Goal: Use online tool/utility: Utilize a website feature to perform a specific function

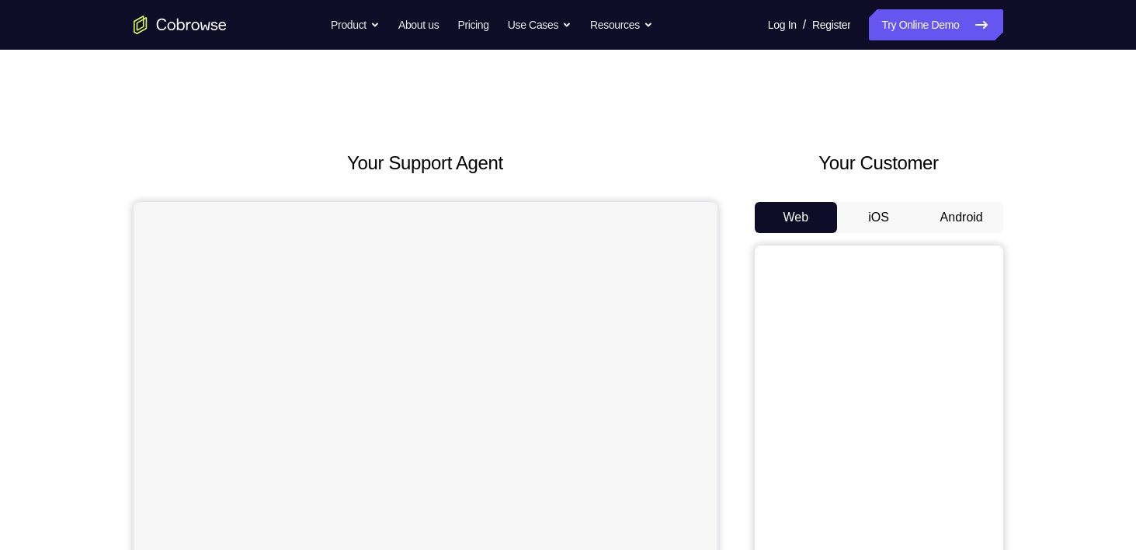
click at [969, 220] on button "Android" at bounding box center [961, 217] width 83 height 31
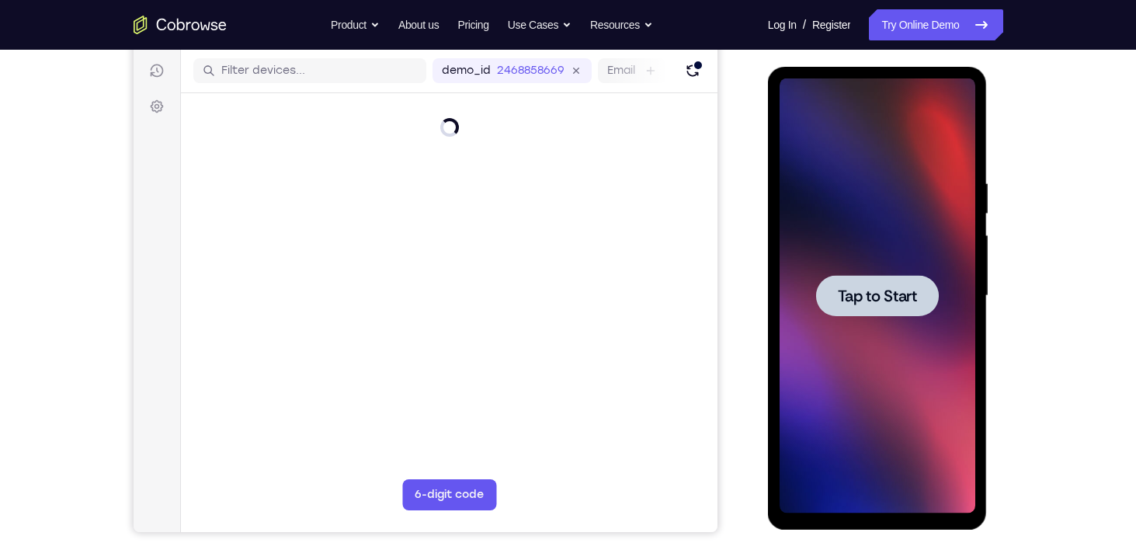
click at [889, 300] on span "Tap to Start" at bounding box center [877, 296] width 79 height 16
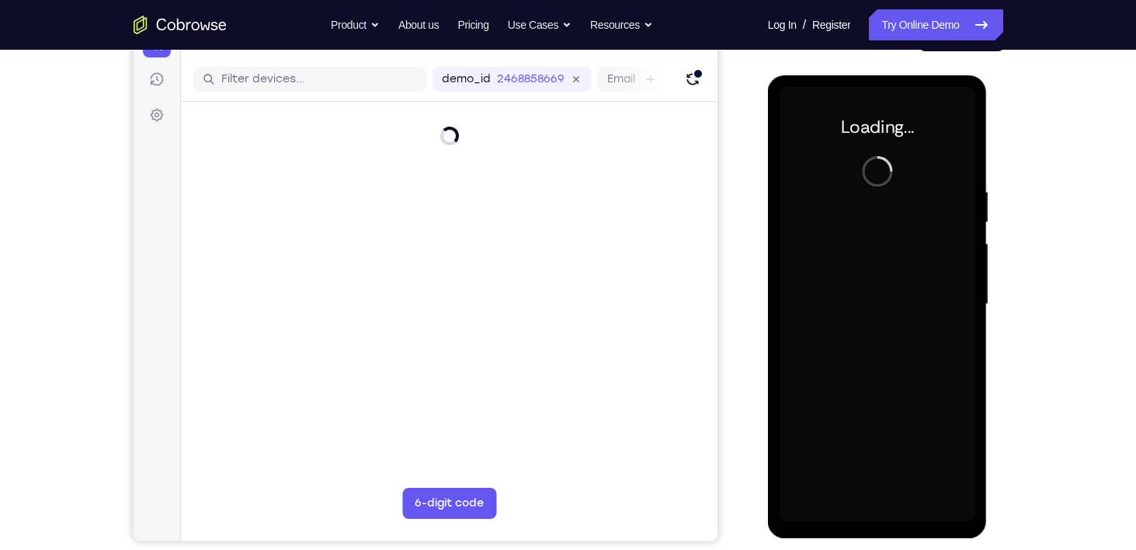
scroll to position [180, 0]
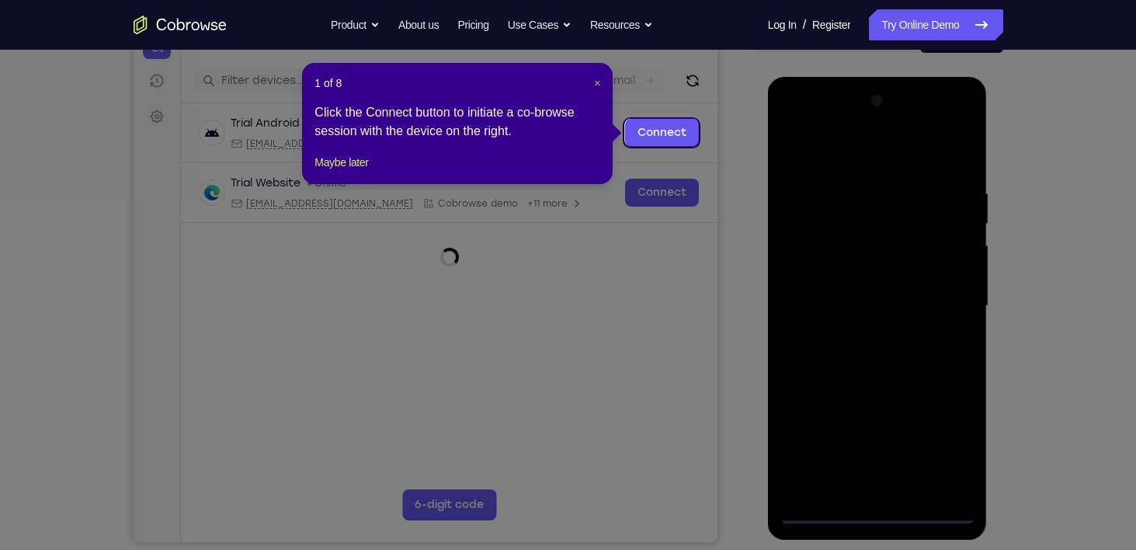
click at [598, 82] on span "×" at bounding box center [597, 83] width 6 height 12
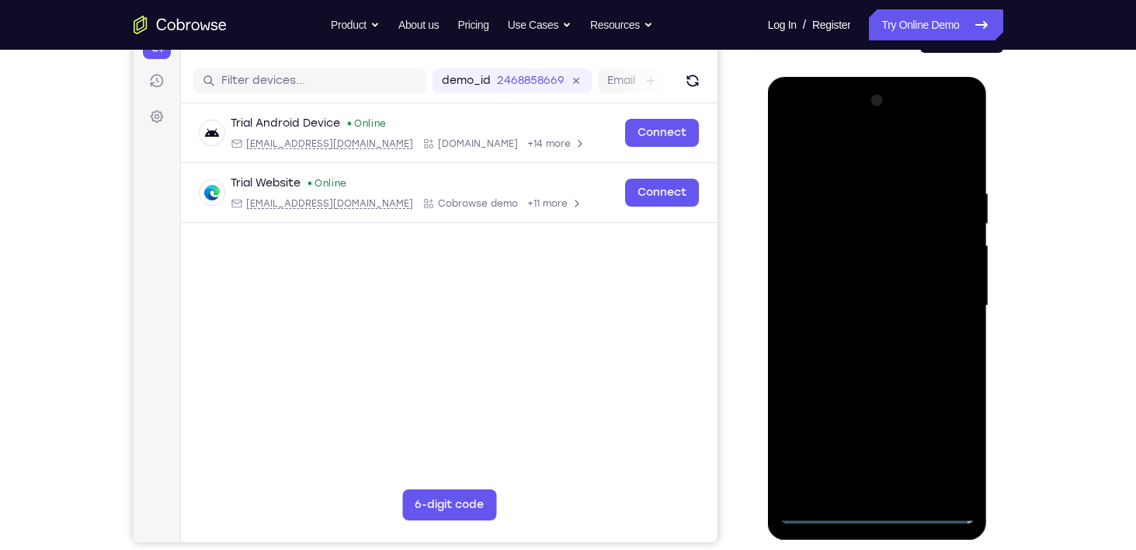
click at [875, 512] on div at bounding box center [878, 306] width 196 height 435
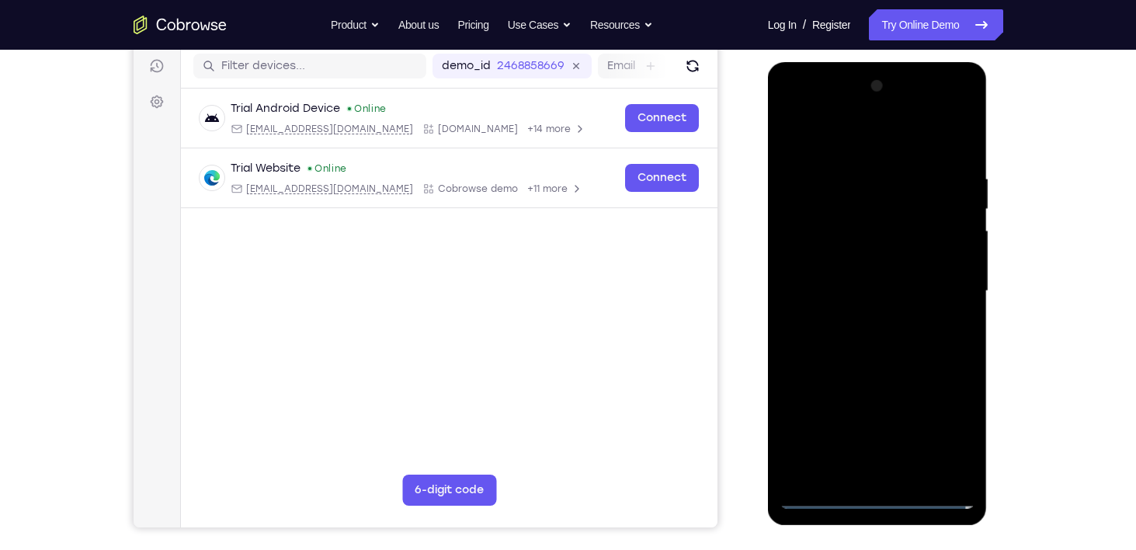
click at [943, 431] on div at bounding box center [878, 291] width 196 height 435
click at [843, 150] on div at bounding box center [878, 291] width 196 height 435
click at [930, 283] on div at bounding box center [878, 291] width 196 height 435
click at [862, 318] on div at bounding box center [878, 291] width 196 height 435
click at [850, 273] on div at bounding box center [878, 291] width 196 height 435
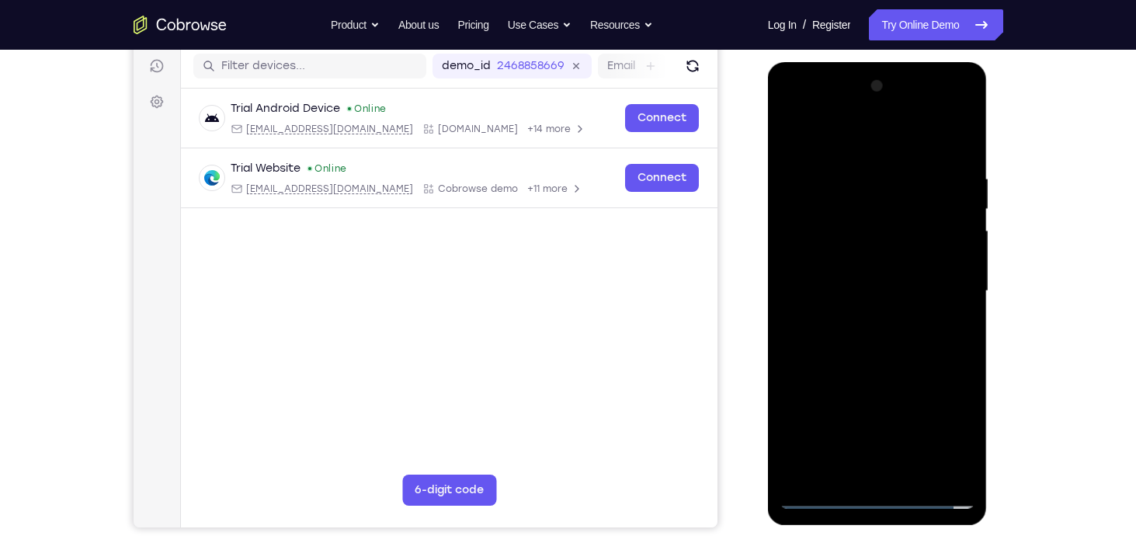
click at [817, 259] on div at bounding box center [878, 291] width 196 height 435
click at [878, 293] on div at bounding box center [878, 291] width 196 height 435
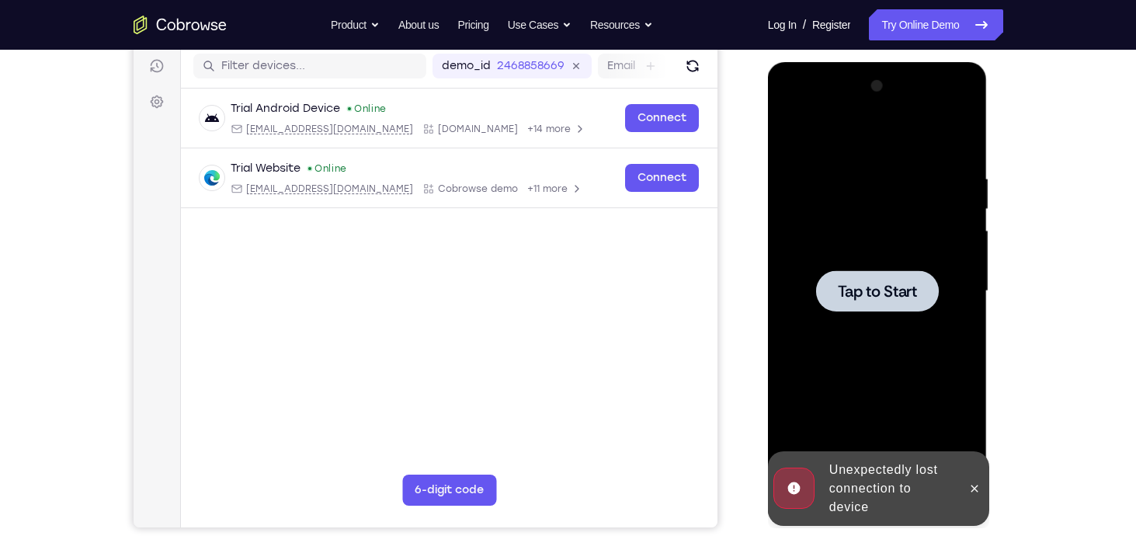
click at [859, 285] on span "Tap to Start" at bounding box center [877, 291] width 79 height 16
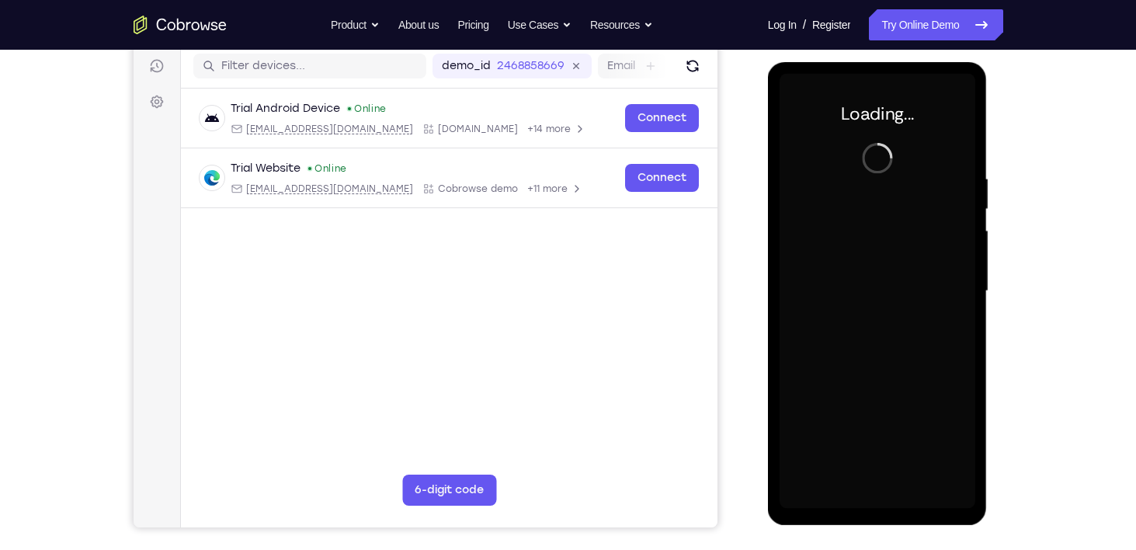
click at [120, 111] on div "Your Support Agent Your Customer Web iOS Android Next Steps We’d be happy to gi…" at bounding box center [568, 367] width 994 height 1024
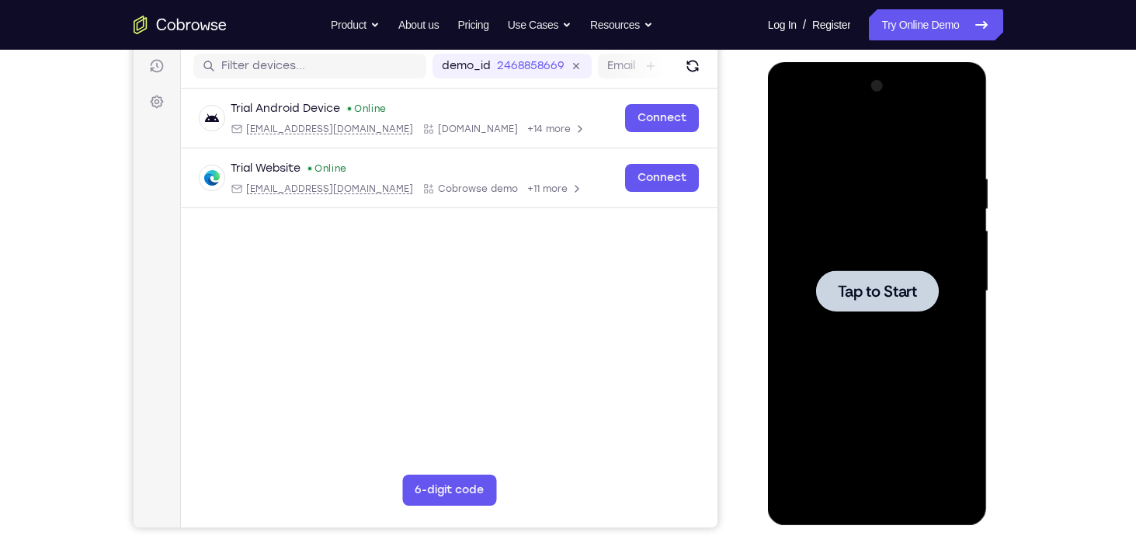
click at [894, 296] on span "Tap to Start" at bounding box center [877, 291] width 79 height 16
click at [895, 295] on span "Tap to Start" at bounding box center [877, 291] width 79 height 16
click at [855, 283] on span "Tap to Start" at bounding box center [877, 291] width 79 height 16
click at [887, 305] on div at bounding box center [877, 290] width 123 height 41
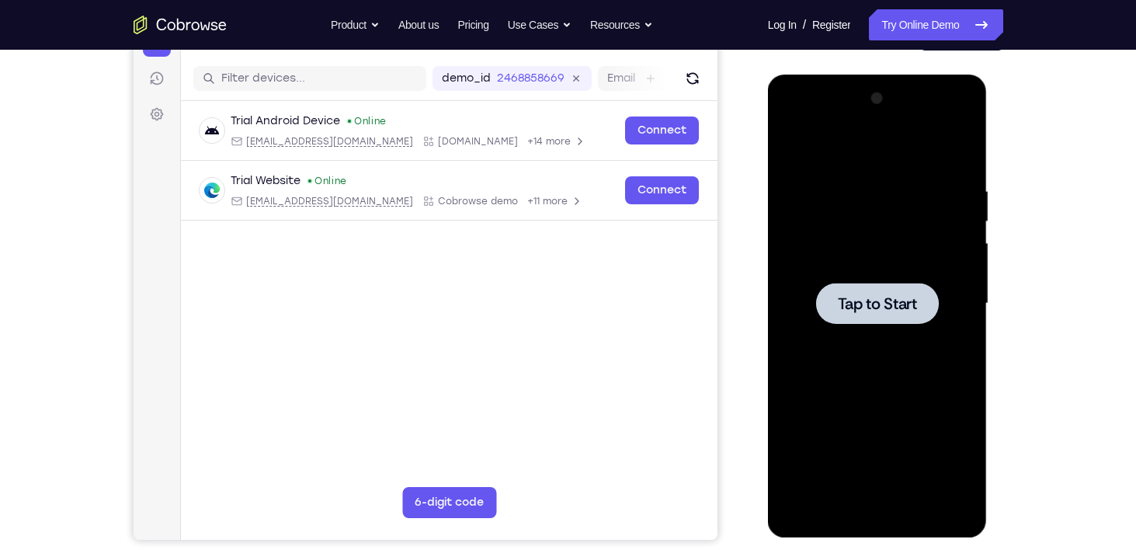
scroll to position [180, 0]
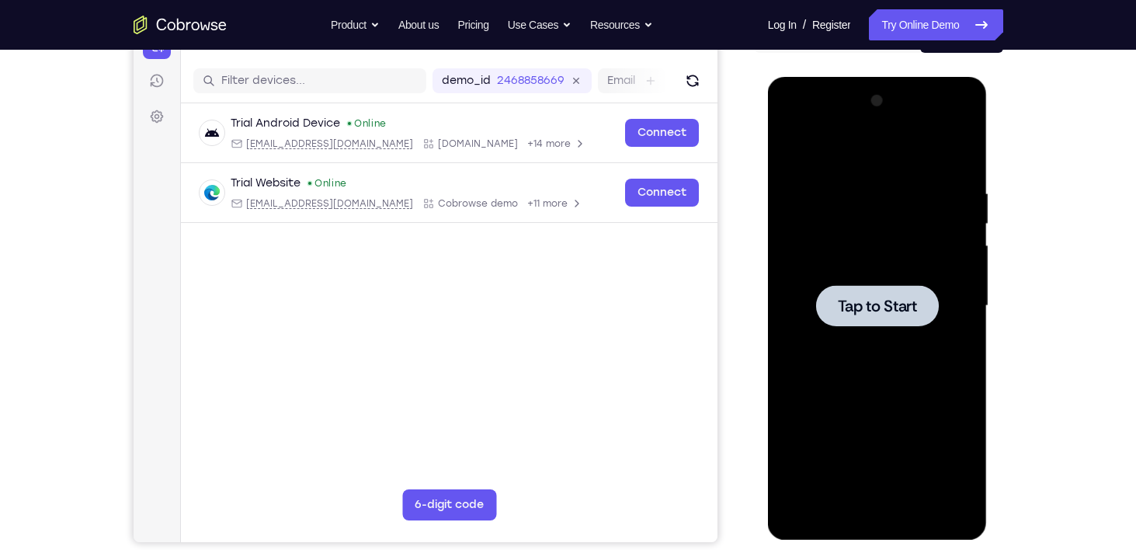
click at [883, 300] on span "Tap to Start" at bounding box center [877, 306] width 79 height 16
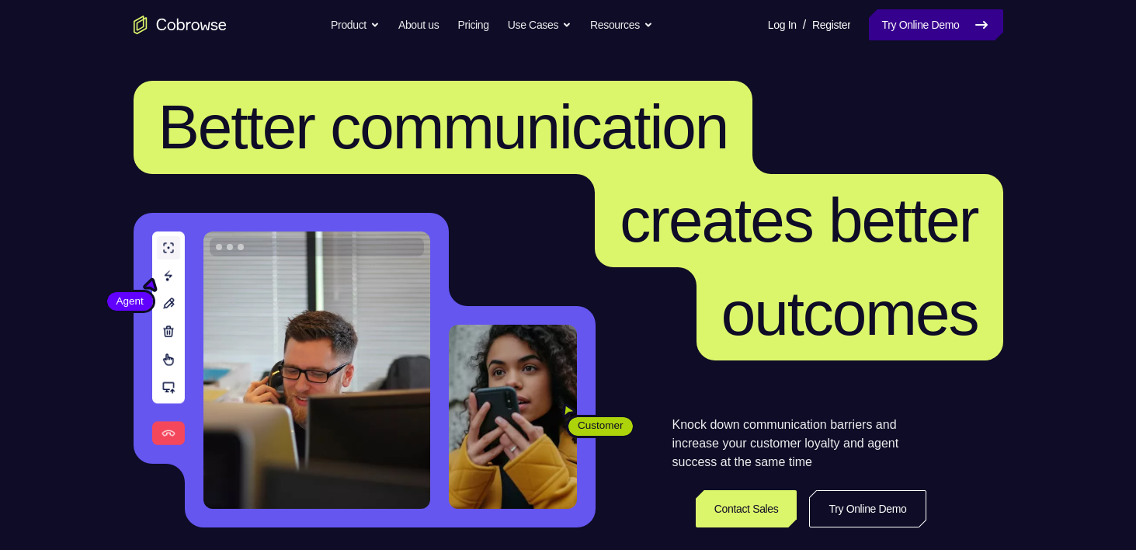
click at [893, 22] on link "Try Online Demo" at bounding box center [936, 24] width 134 height 31
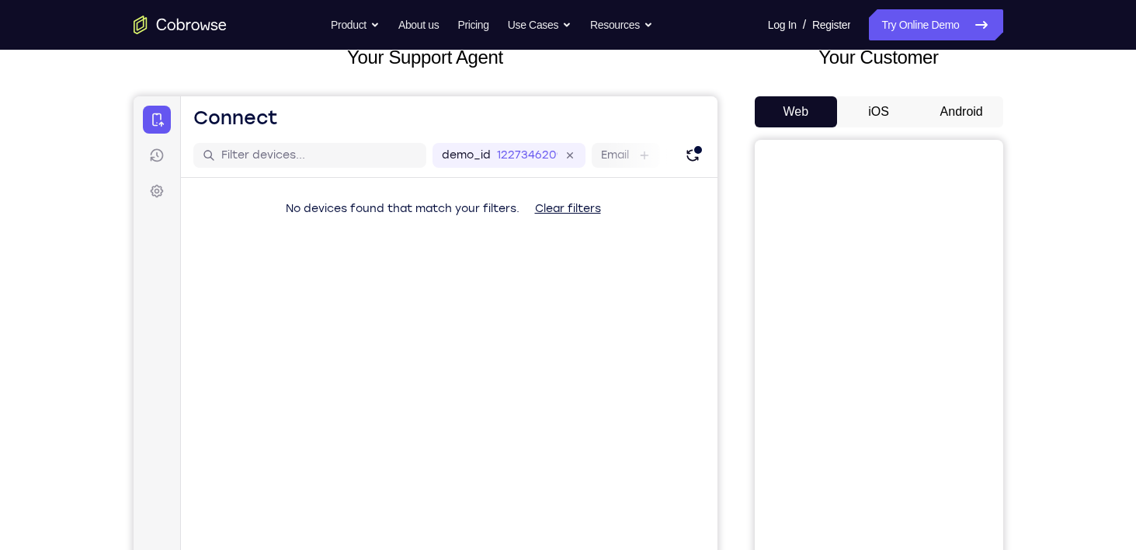
click at [961, 104] on button "Android" at bounding box center [961, 111] width 83 height 31
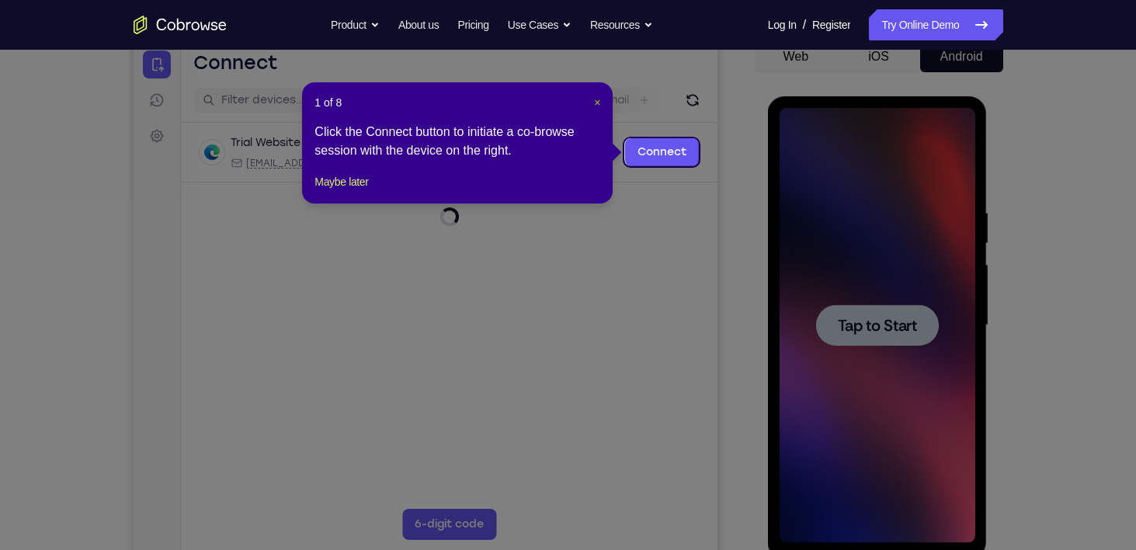
click at [595, 102] on span "×" at bounding box center [597, 102] width 6 height 12
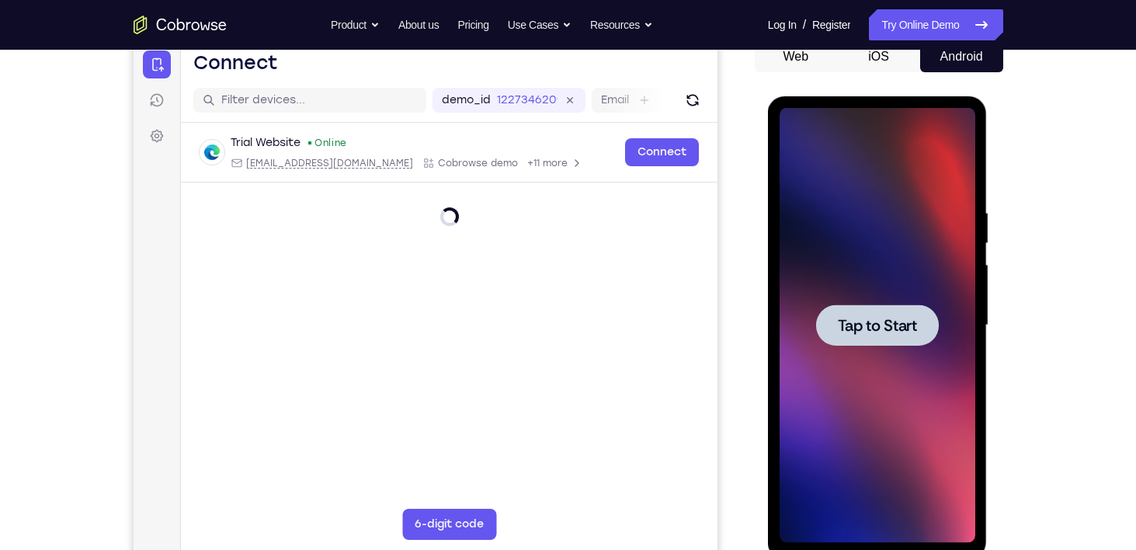
click at [880, 318] on span "Tap to Start" at bounding box center [877, 326] width 79 height 16
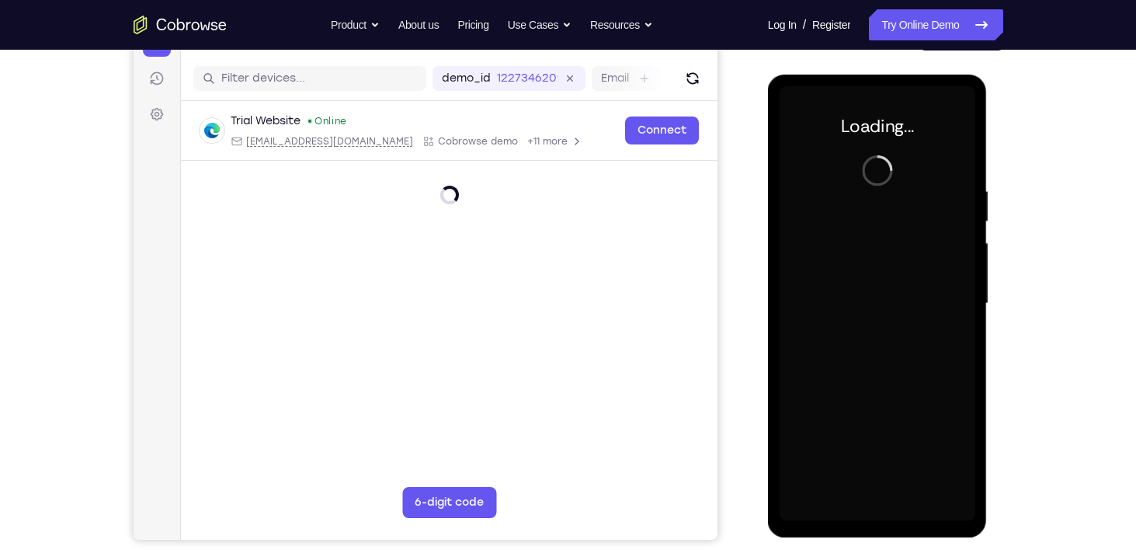
scroll to position [182, 0]
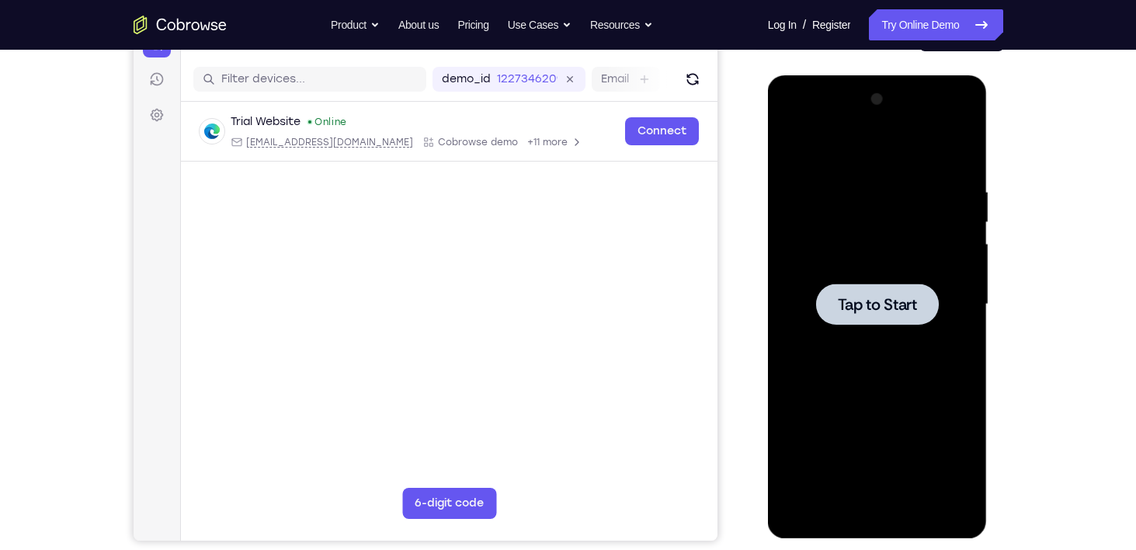
click at [880, 315] on div at bounding box center [877, 303] width 123 height 41
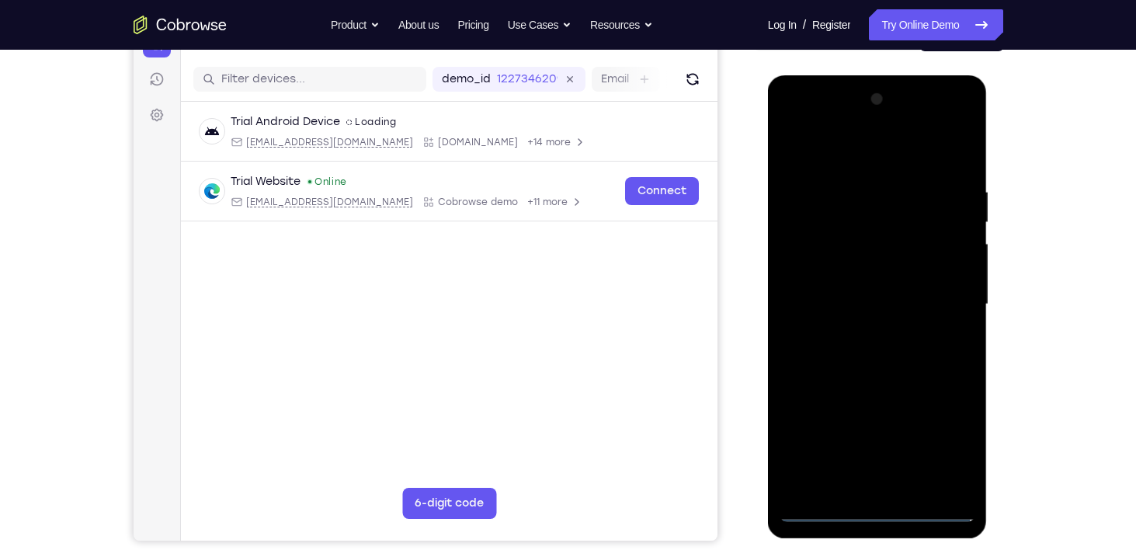
click at [870, 507] on div at bounding box center [878, 304] width 196 height 435
click at [938, 450] on div at bounding box center [878, 304] width 196 height 435
click at [952, 436] on div at bounding box center [878, 304] width 196 height 435
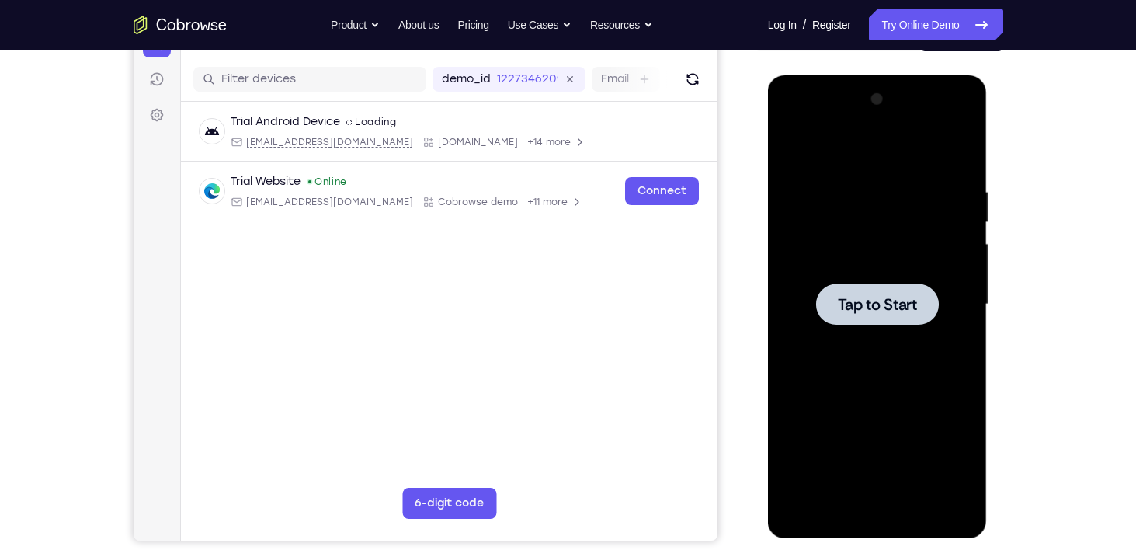
click at [890, 320] on div at bounding box center [877, 303] width 123 height 41
click at [867, 303] on span "Tap to Start" at bounding box center [877, 305] width 79 height 16
click at [846, 312] on span "Tap to Start" at bounding box center [877, 305] width 79 height 16
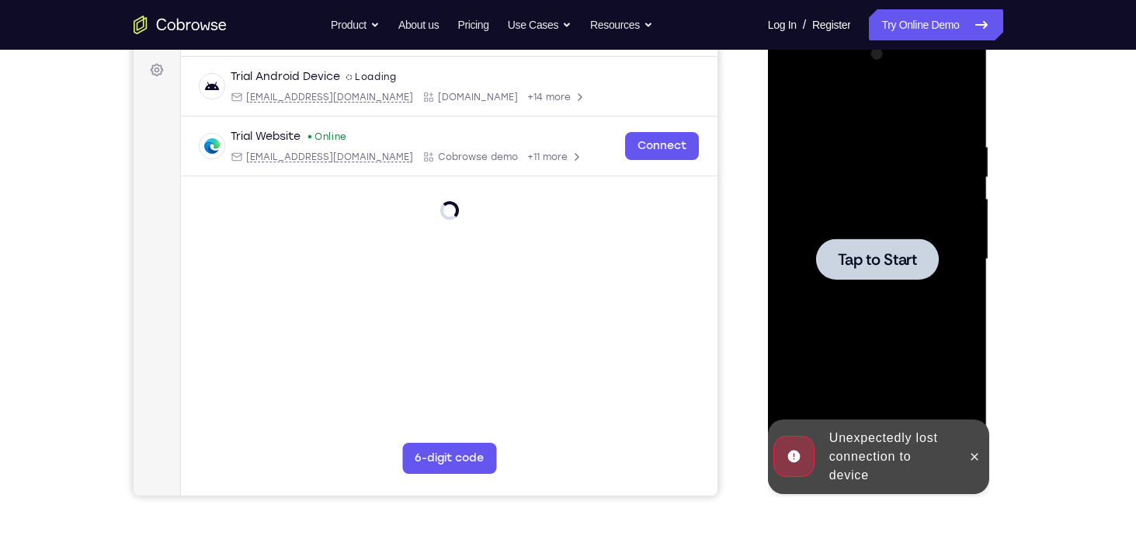
scroll to position [228, 0]
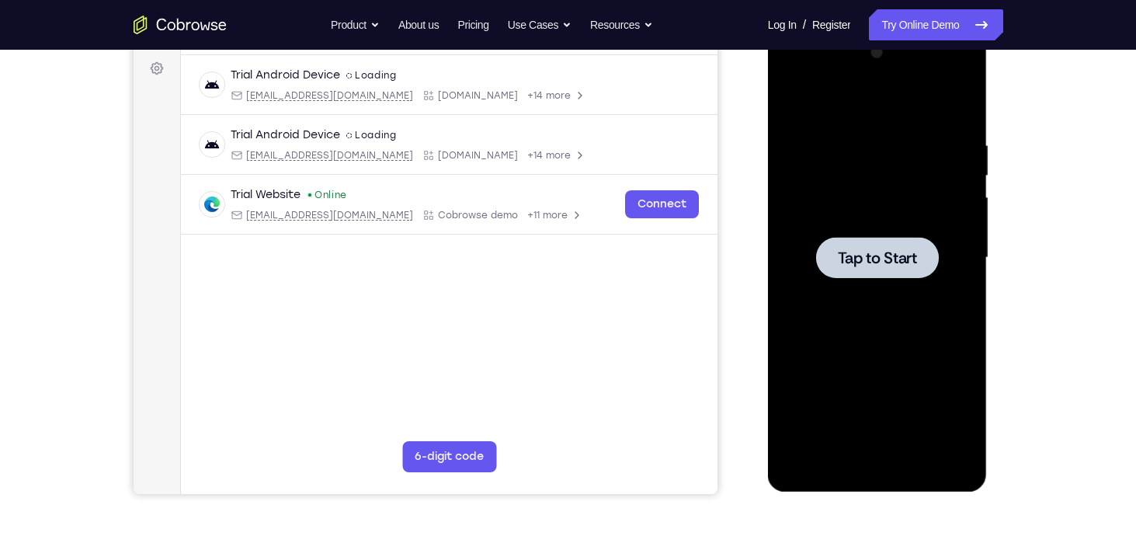
click at [920, 259] on div at bounding box center [877, 257] width 123 height 41
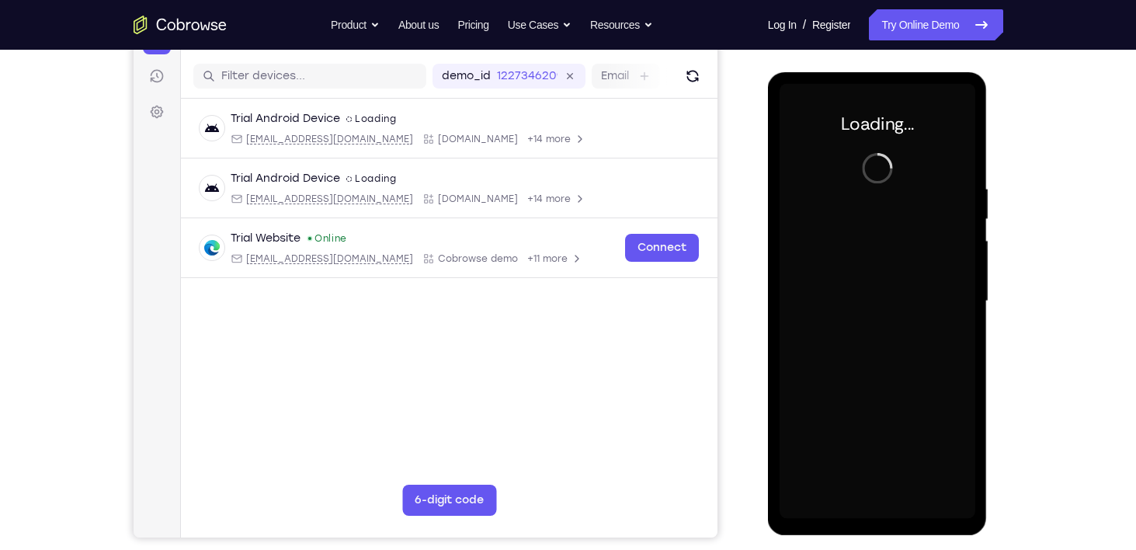
scroll to position [258, 0]
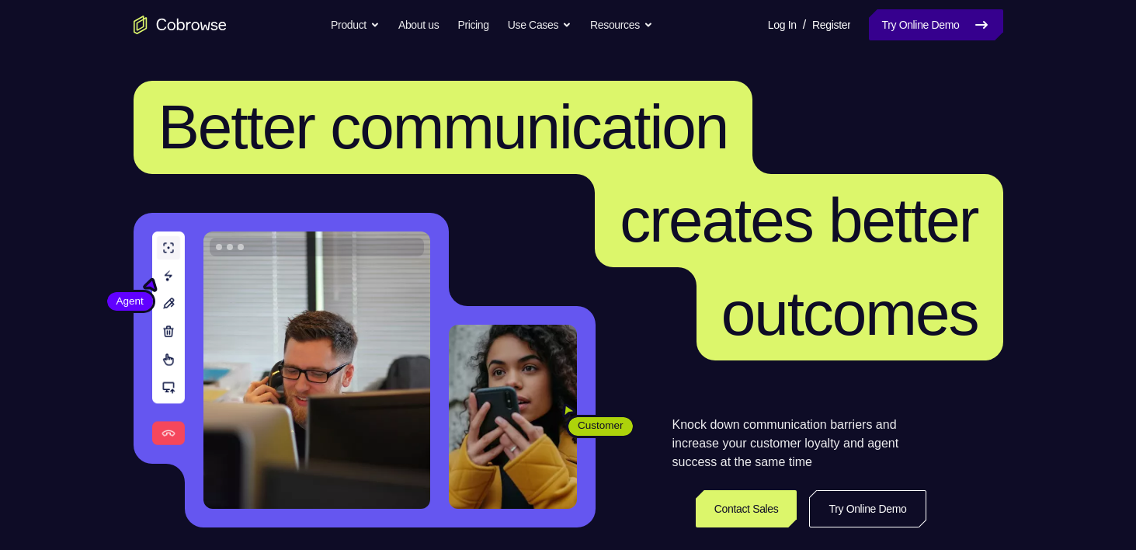
click at [952, 26] on link "Try Online Demo" at bounding box center [936, 24] width 134 height 31
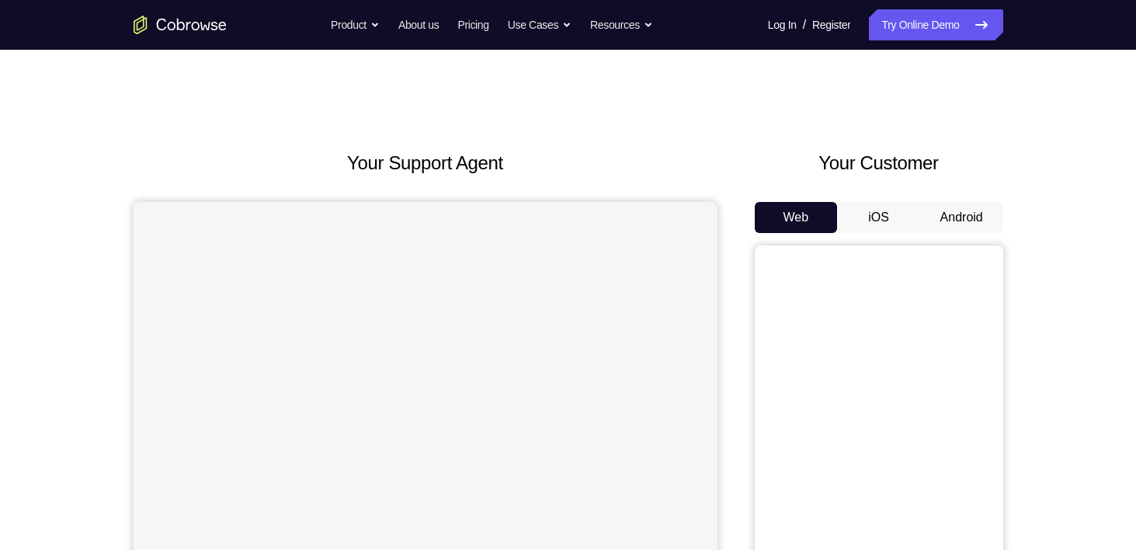
click at [949, 213] on button "Android" at bounding box center [961, 217] width 83 height 31
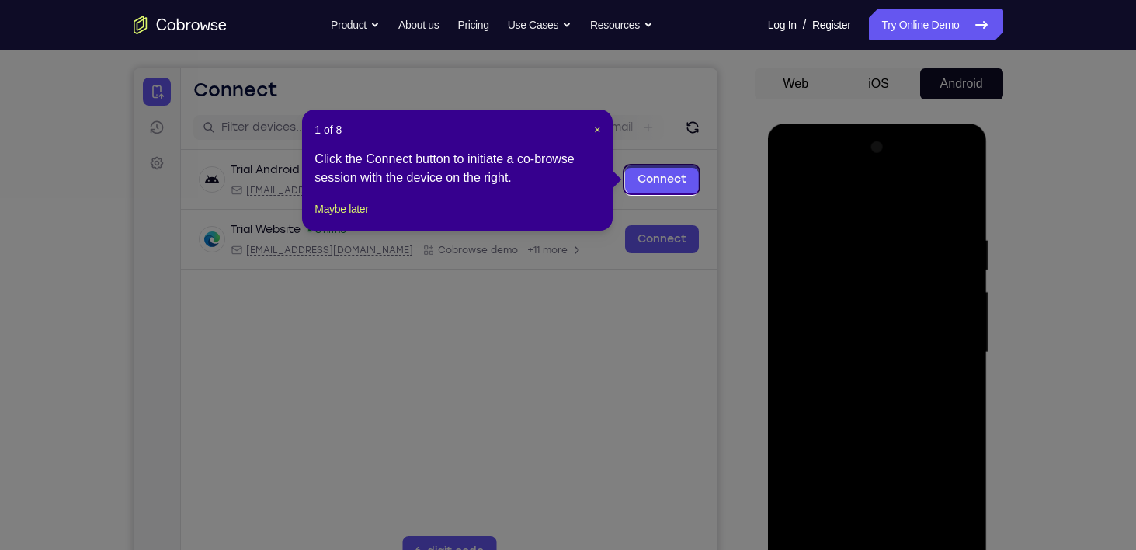
scroll to position [130, 0]
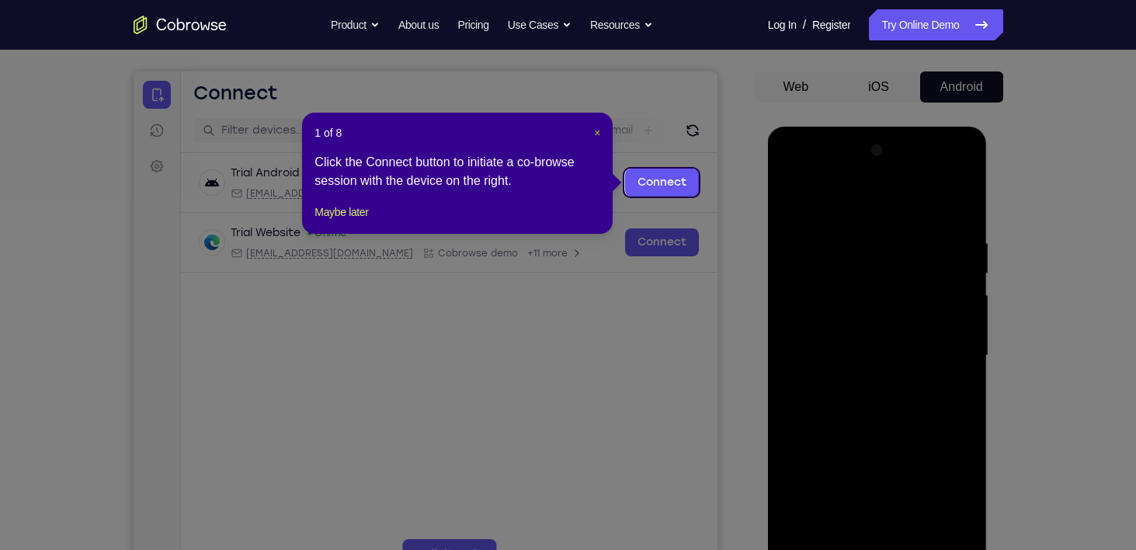
click at [594, 134] on span "×" at bounding box center [597, 133] width 6 height 12
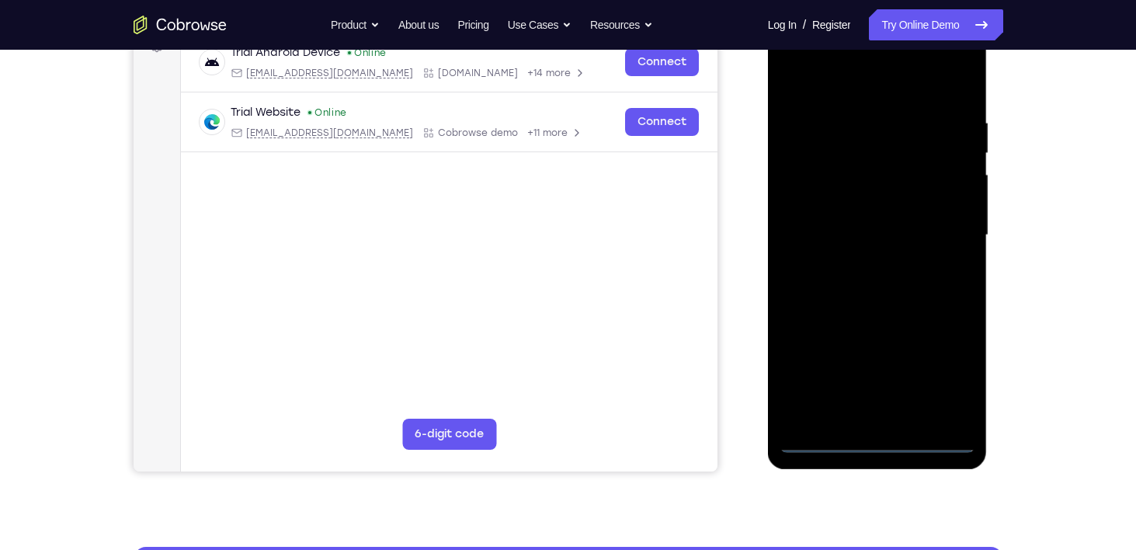
scroll to position [252, 0]
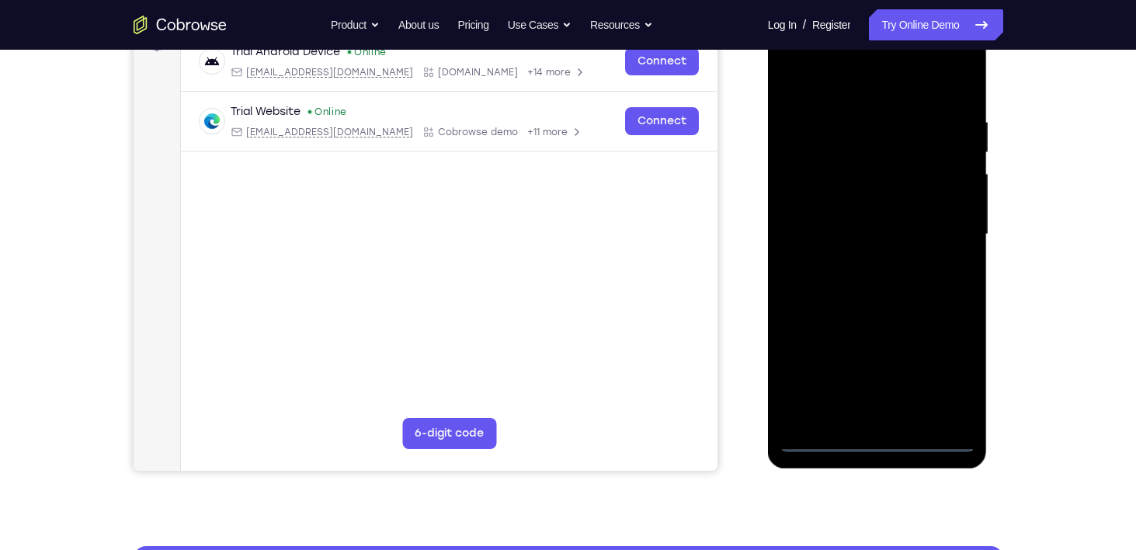
click at [870, 434] on div at bounding box center [878, 234] width 196 height 435
click at [881, 444] on div at bounding box center [878, 234] width 196 height 435
click at [952, 379] on div at bounding box center [878, 234] width 196 height 435
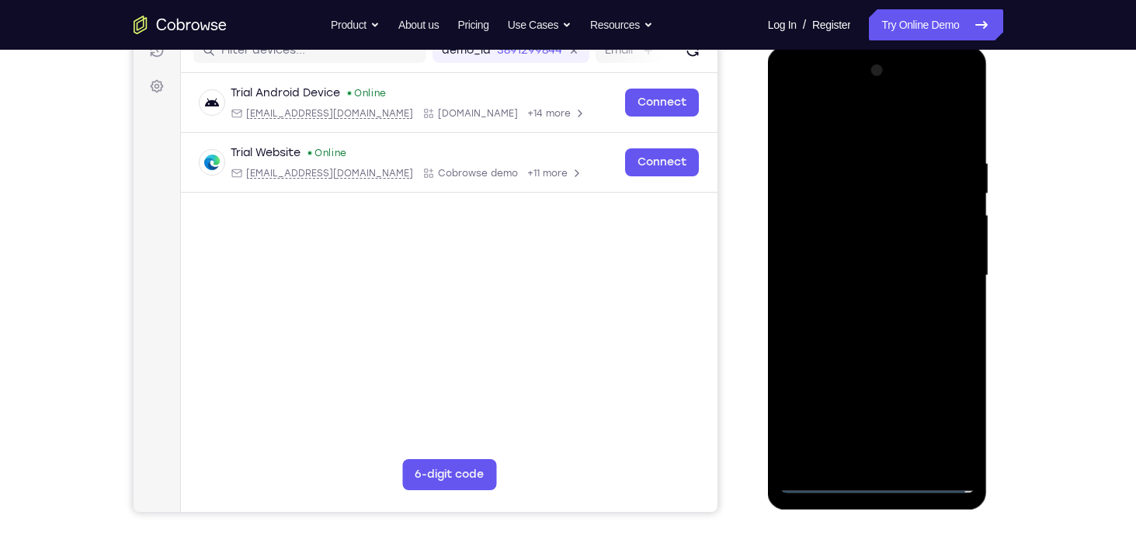
scroll to position [211, 0]
click at [835, 127] on div at bounding box center [878, 274] width 196 height 435
click at [945, 269] on div at bounding box center [878, 274] width 196 height 435
click at [864, 304] on div at bounding box center [878, 274] width 196 height 435
click at [838, 259] on div at bounding box center [878, 274] width 196 height 435
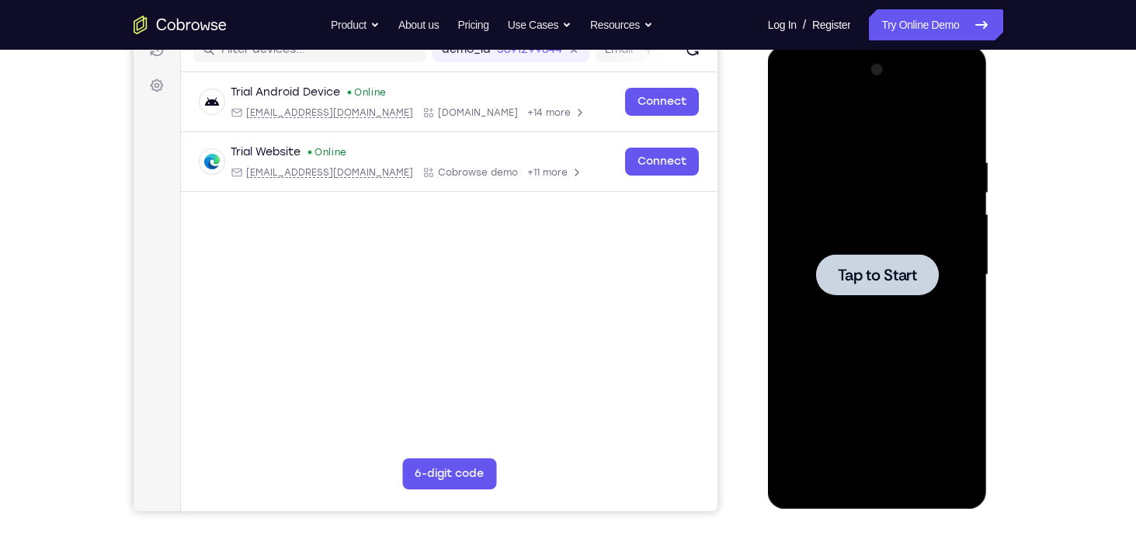
click at [887, 268] on span "Tap to Start" at bounding box center [877, 275] width 79 height 16
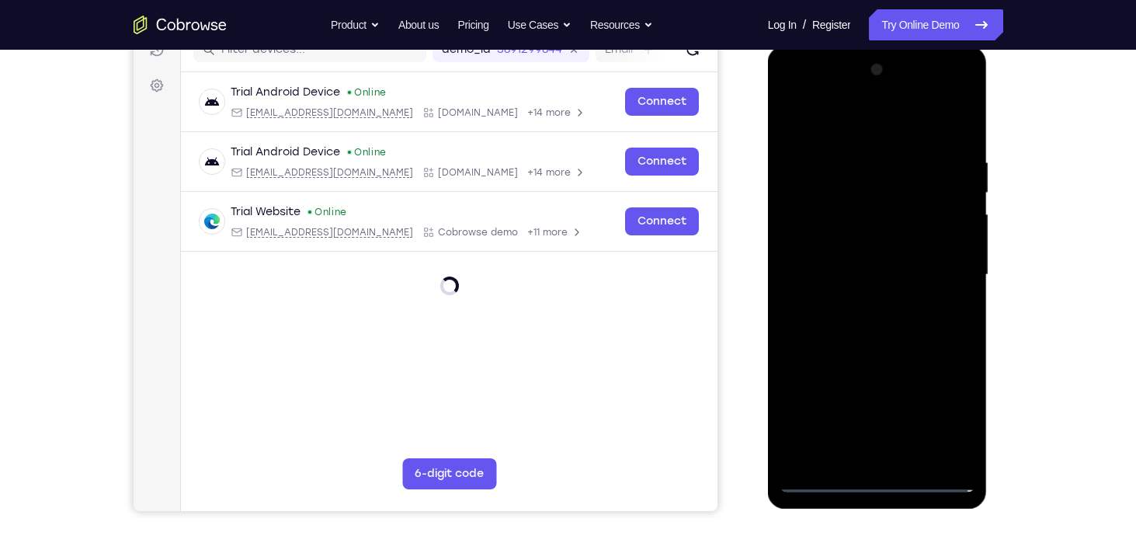
click at [884, 480] on div at bounding box center [878, 274] width 196 height 435
click at [943, 414] on div at bounding box center [878, 274] width 196 height 435
click at [859, 129] on div at bounding box center [878, 274] width 196 height 435
click at [943, 266] on div at bounding box center [878, 274] width 196 height 435
click at [859, 302] on div at bounding box center [878, 274] width 196 height 435
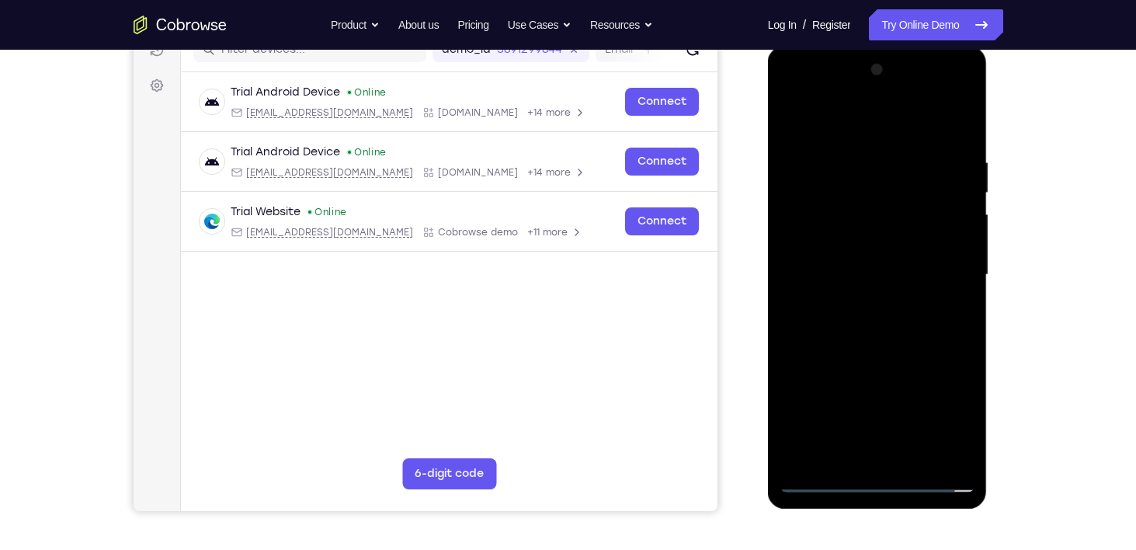
click at [839, 255] on div at bounding box center [878, 274] width 196 height 435
click at [816, 239] on div at bounding box center [878, 274] width 196 height 435
click at [877, 275] on div at bounding box center [878, 274] width 196 height 435
click at [880, 328] on div at bounding box center [878, 274] width 196 height 435
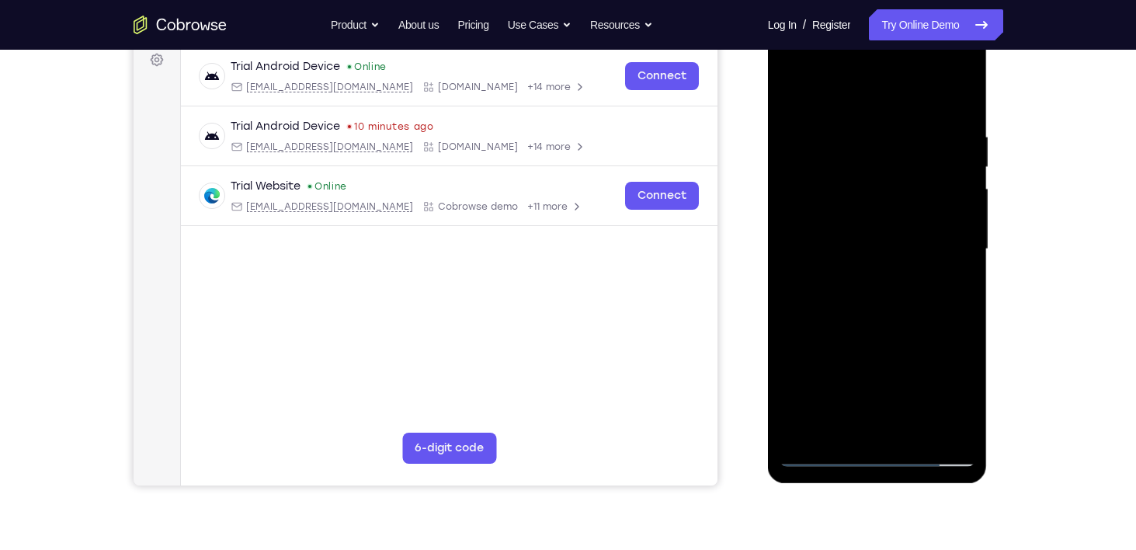
scroll to position [238, 0]
click at [880, 306] on div at bounding box center [878, 248] width 196 height 435
click at [912, 432] on div at bounding box center [878, 248] width 196 height 435
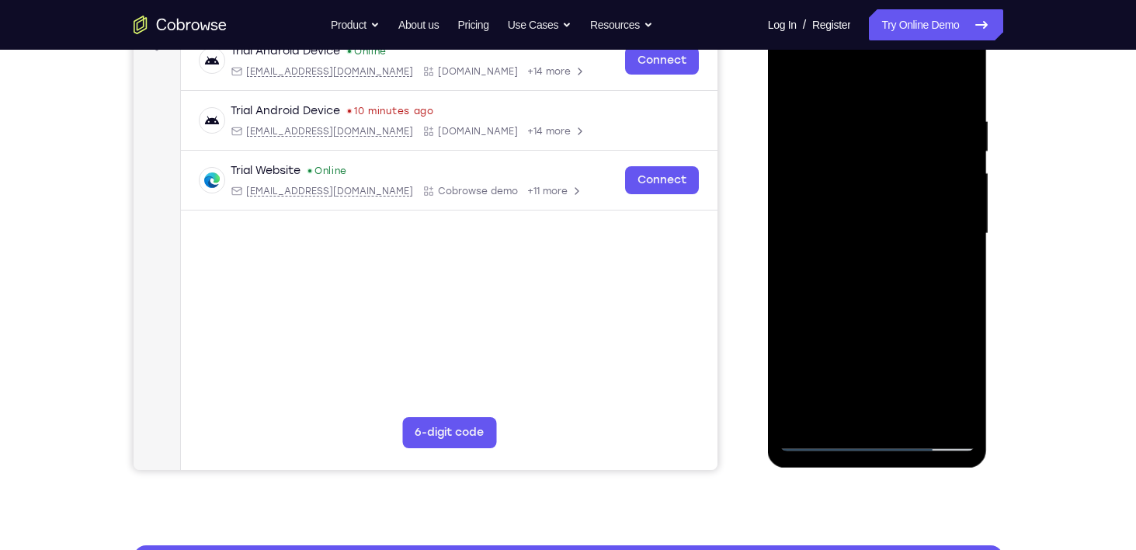
scroll to position [261, 0]
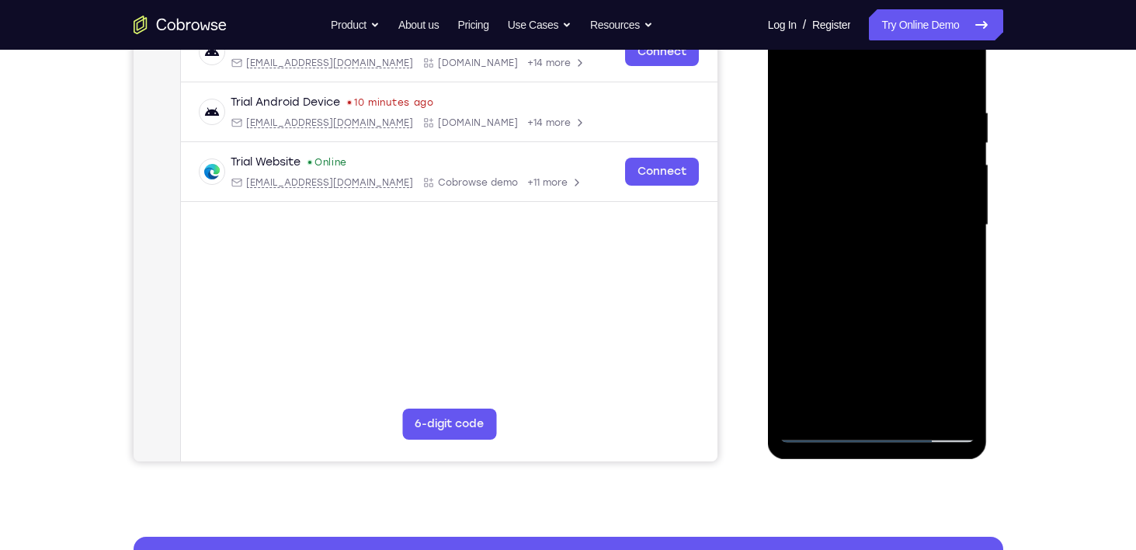
click at [880, 307] on div at bounding box center [878, 225] width 196 height 435
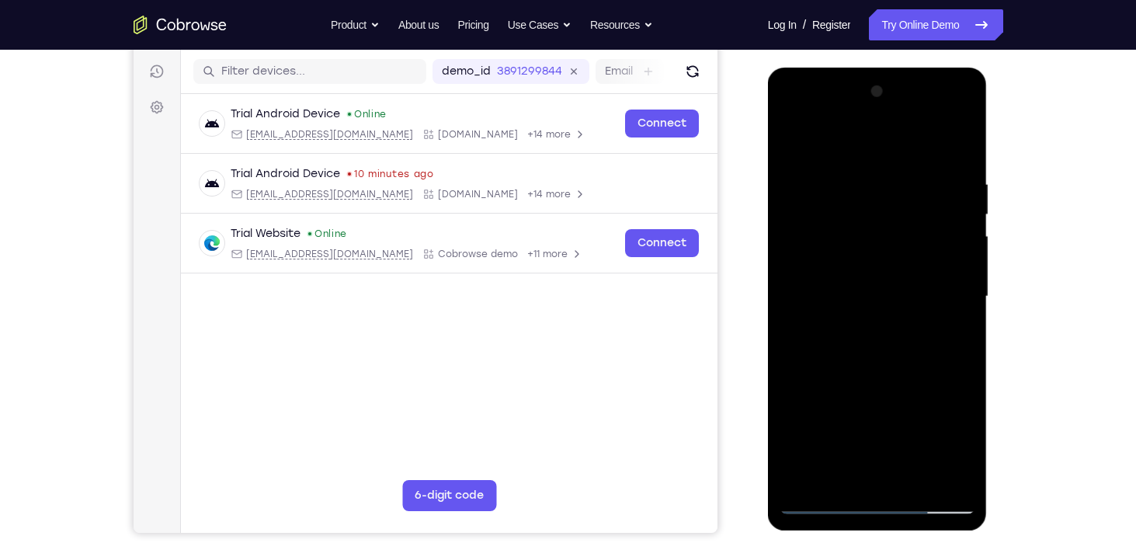
scroll to position [249, 0]
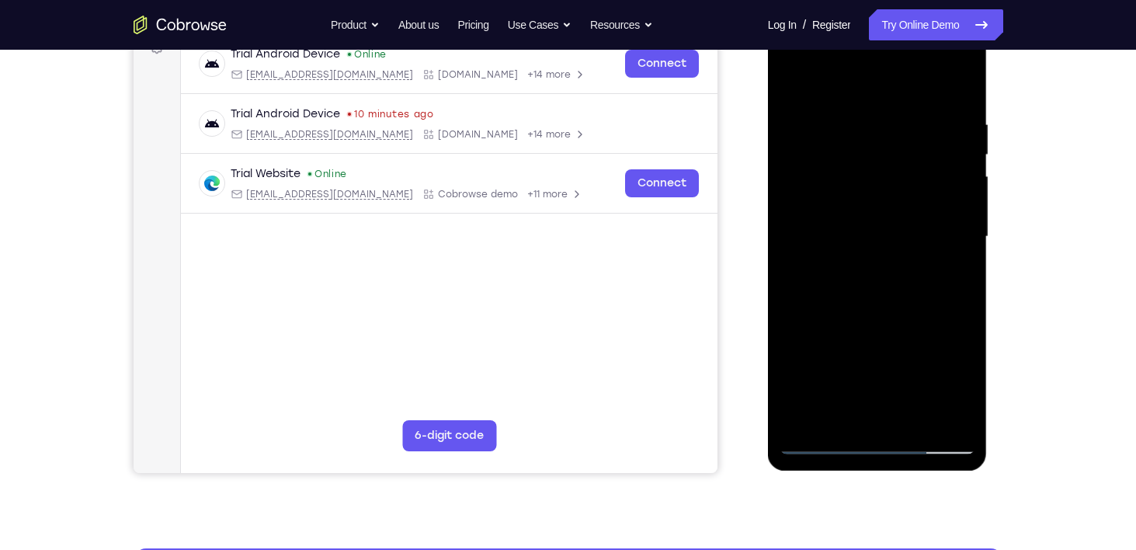
click at [790, 81] on div at bounding box center [878, 236] width 196 height 435
click at [957, 81] on div at bounding box center [878, 236] width 196 height 435
click at [964, 75] on div at bounding box center [878, 236] width 196 height 435
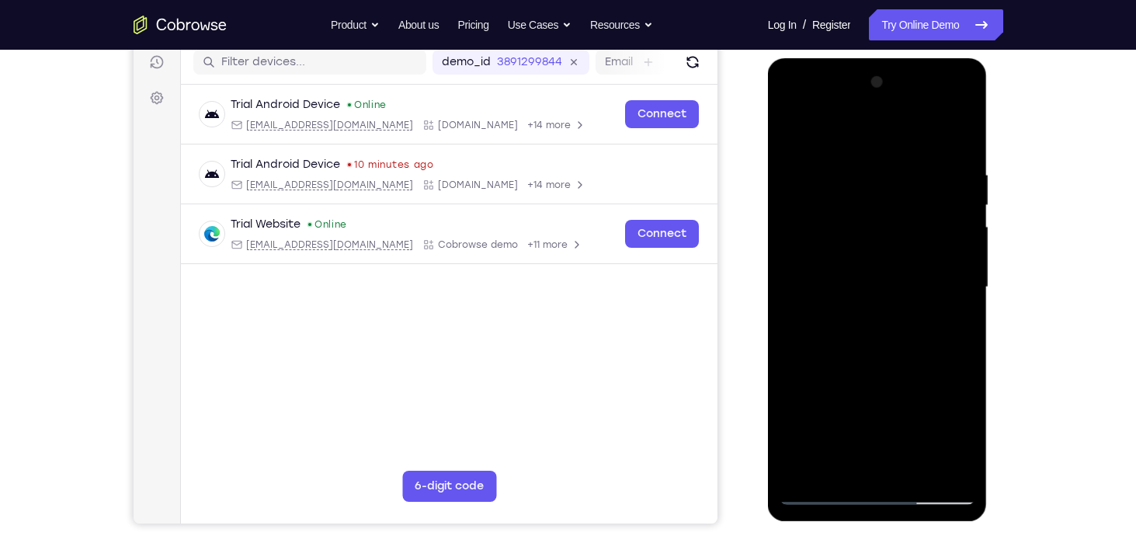
scroll to position [198, 0]
drag, startPoint x: 922, startPoint y: 302, endPoint x: 877, endPoint y: 151, distance: 158.0
click at [877, 151] on div at bounding box center [878, 288] width 196 height 435
drag, startPoint x: 899, startPoint y: 252, endPoint x: 901, endPoint y: 362, distance: 109.5
click at [901, 362] on div at bounding box center [878, 288] width 196 height 435
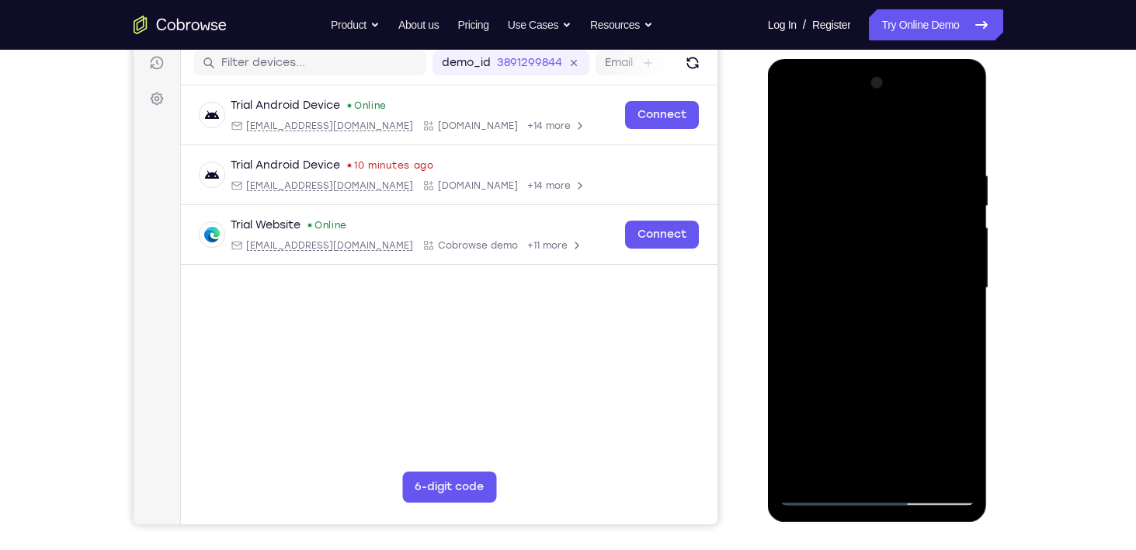
drag, startPoint x: 962, startPoint y: 339, endPoint x: 919, endPoint y: 123, distance: 220.0
click at [919, 123] on div at bounding box center [878, 288] width 196 height 435
drag, startPoint x: 941, startPoint y: 322, endPoint x: 905, endPoint y: 158, distance: 167.8
click at [905, 158] on div at bounding box center [878, 288] width 196 height 435
drag, startPoint x: 961, startPoint y: 363, endPoint x: 933, endPoint y: 168, distance: 196.9
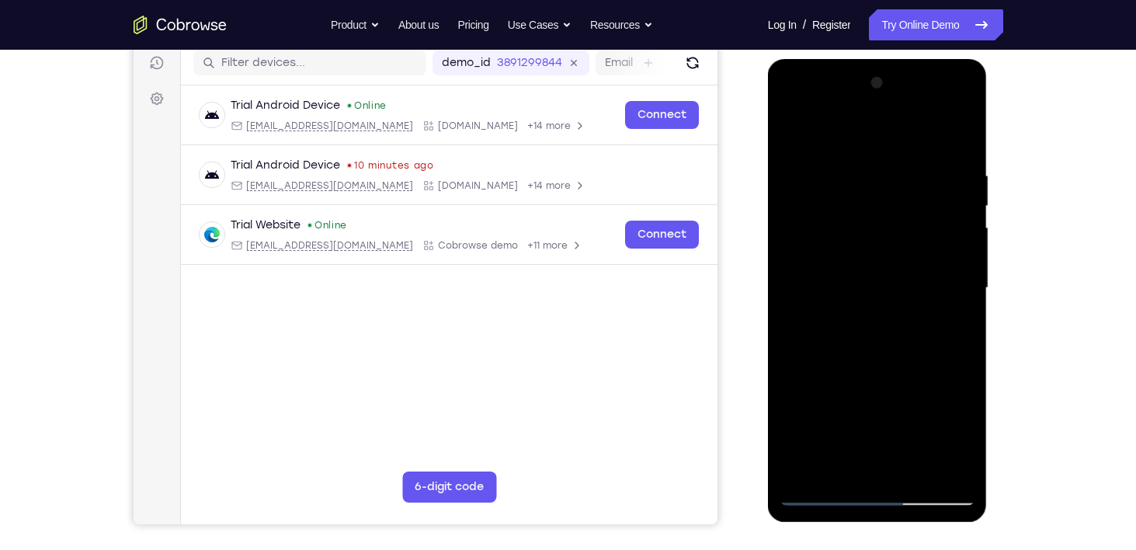
click at [933, 168] on div at bounding box center [878, 288] width 196 height 435
drag, startPoint x: 954, startPoint y: 384, endPoint x: 929, endPoint y: 172, distance: 213.5
click at [929, 172] on div at bounding box center [878, 288] width 196 height 435
drag, startPoint x: 952, startPoint y: 346, endPoint x: 937, endPoint y: 162, distance: 184.6
click at [937, 162] on div at bounding box center [878, 288] width 196 height 435
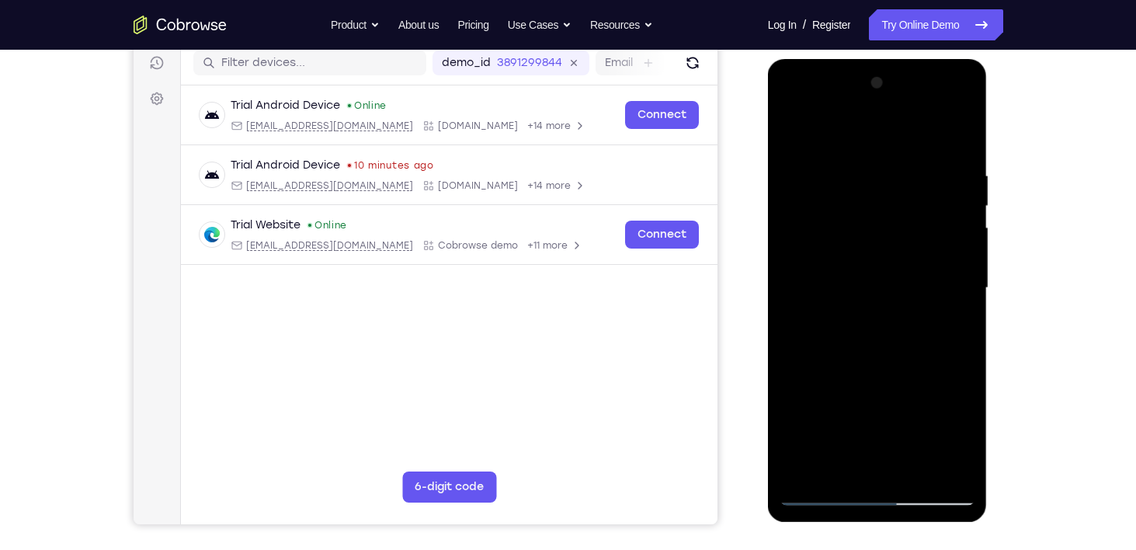
click at [795, 127] on div at bounding box center [878, 288] width 196 height 435
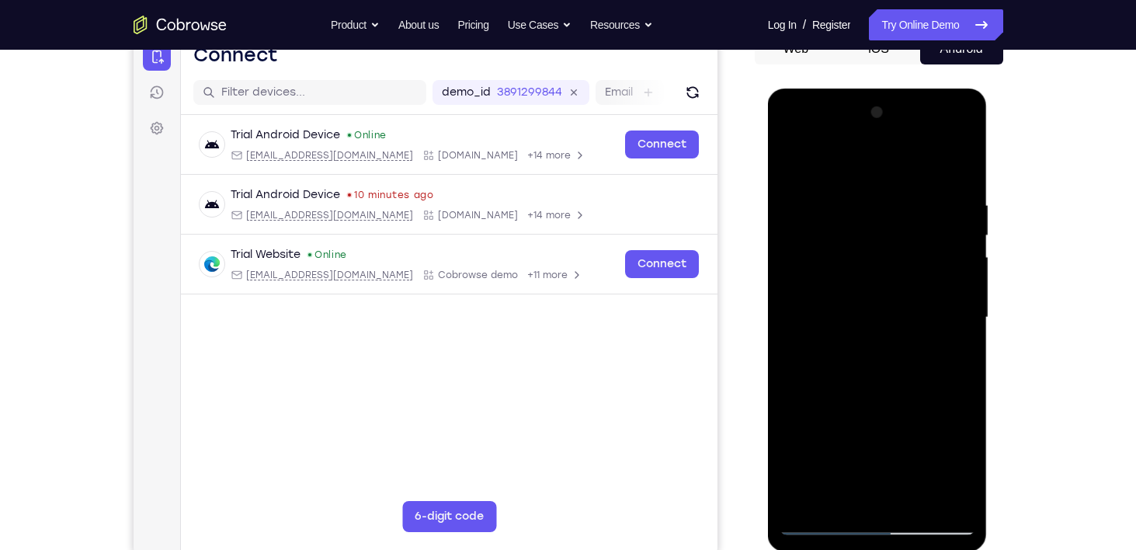
scroll to position [145, 0]
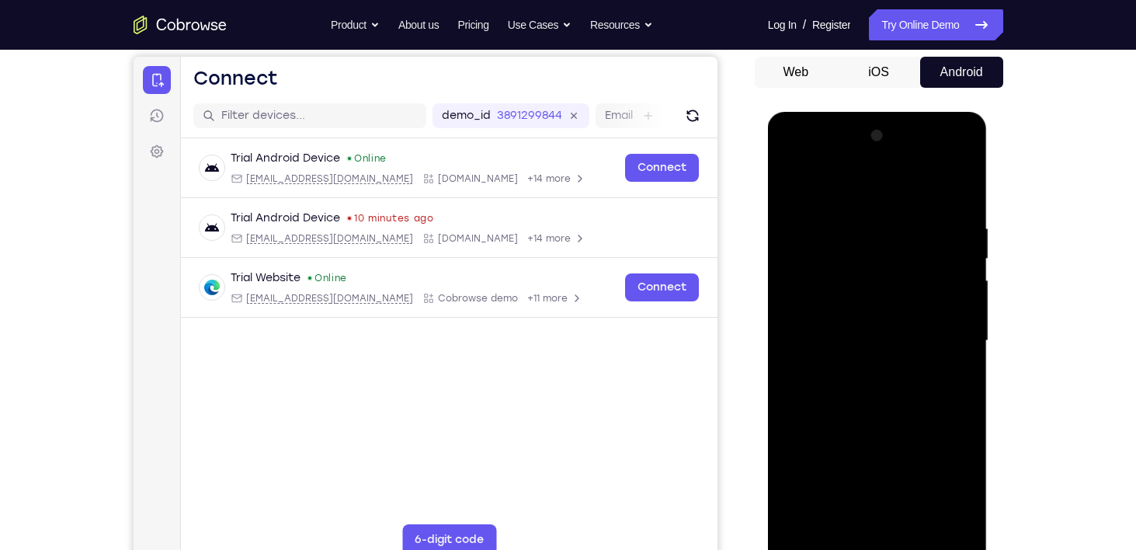
click at [962, 274] on div at bounding box center [878, 340] width 196 height 435
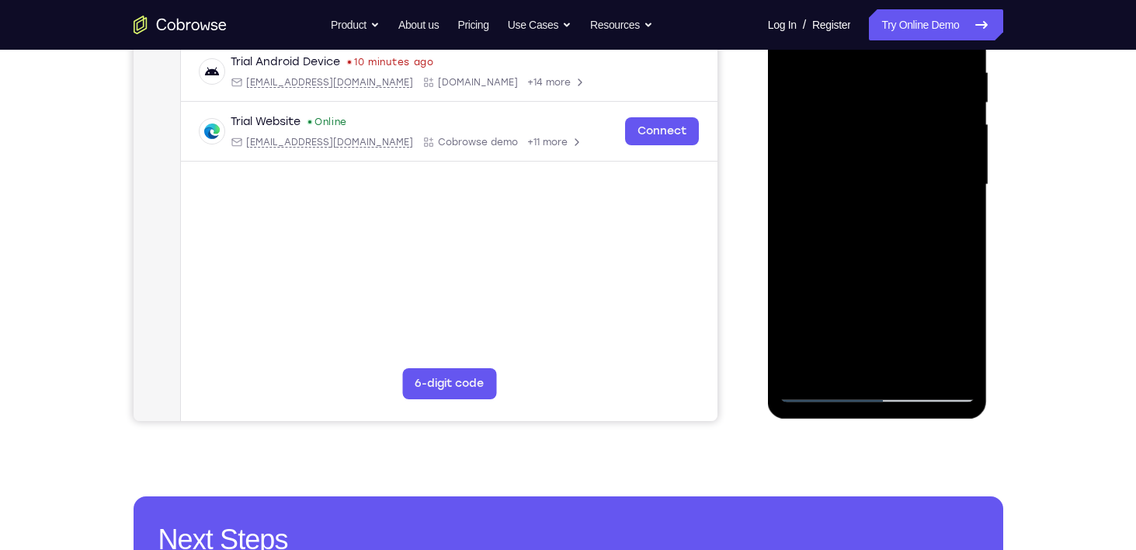
scroll to position [368, 0]
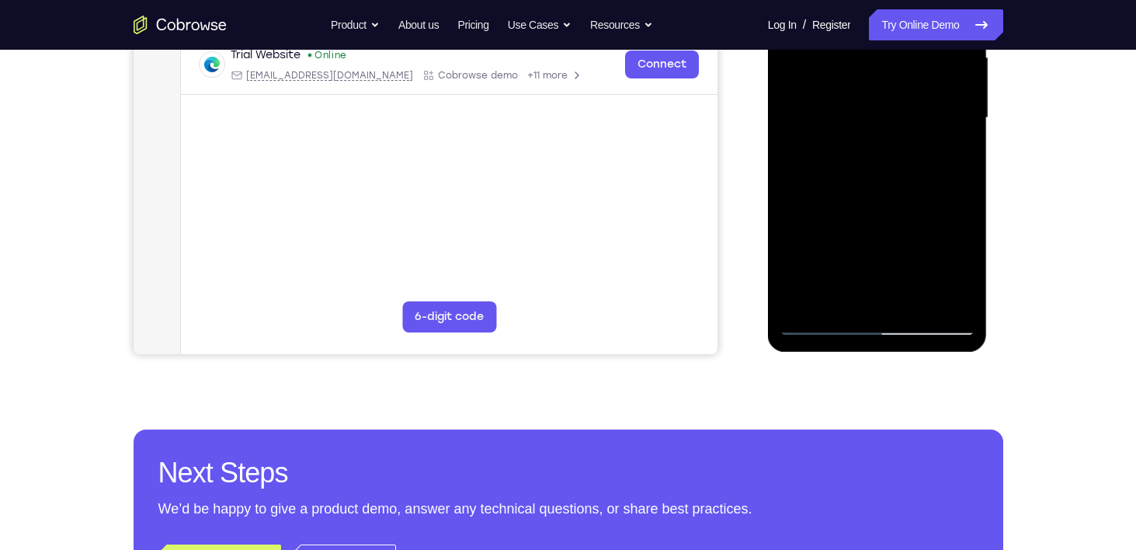
drag, startPoint x: 898, startPoint y: 249, endPoint x: 855, endPoint y: 89, distance: 165.7
click at [855, 89] on div at bounding box center [878, 118] width 196 height 435
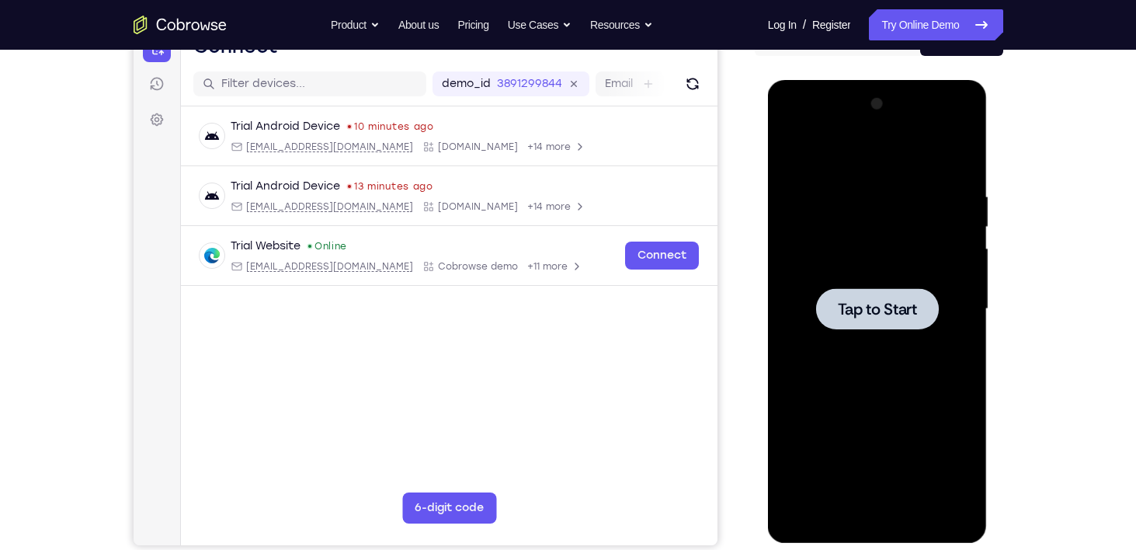
scroll to position [180, 0]
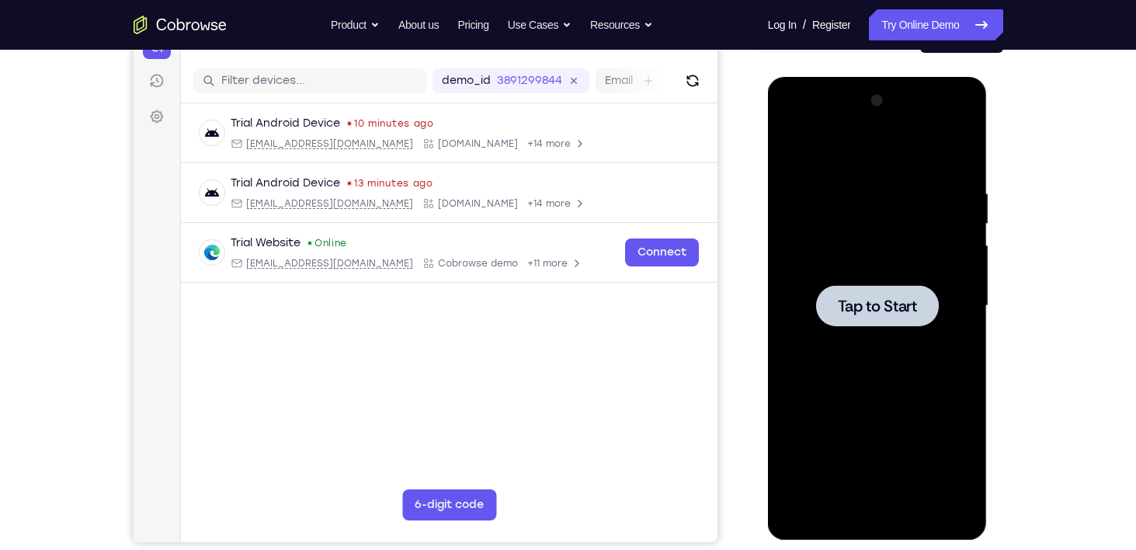
click at [862, 309] on span "Tap to Start" at bounding box center [877, 306] width 79 height 16
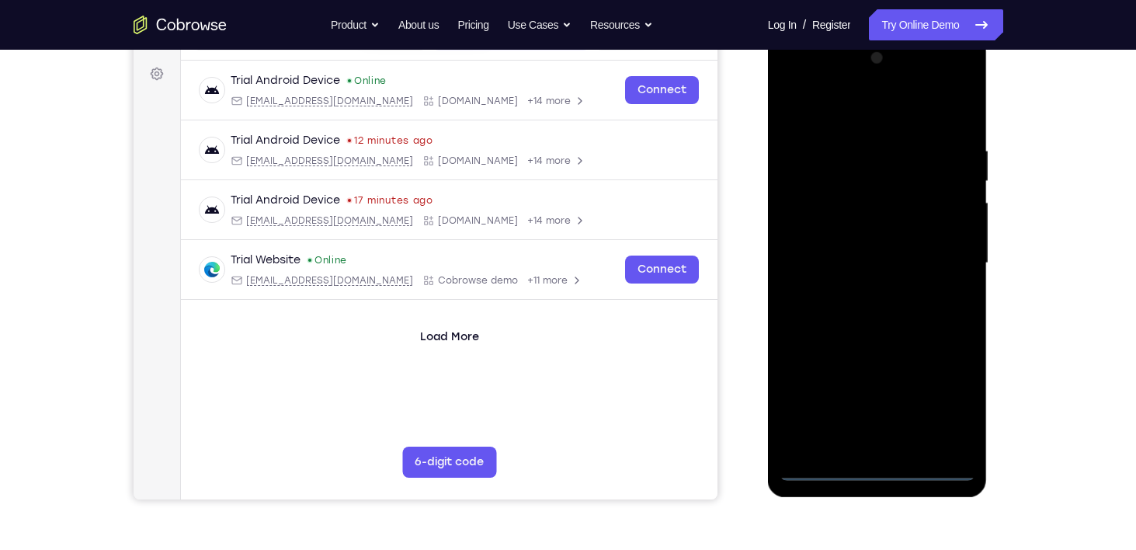
scroll to position [222, 0]
click at [875, 472] on div at bounding box center [878, 264] width 196 height 435
